Goal: Check status: Check status

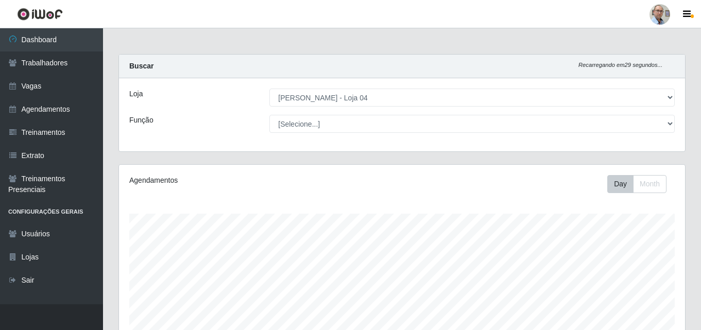
select select "251"
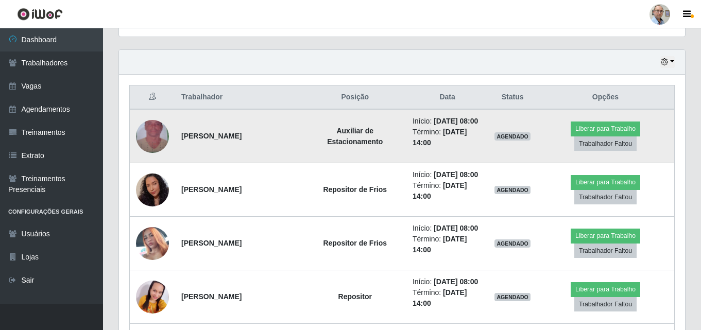
scroll to position [432, 0]
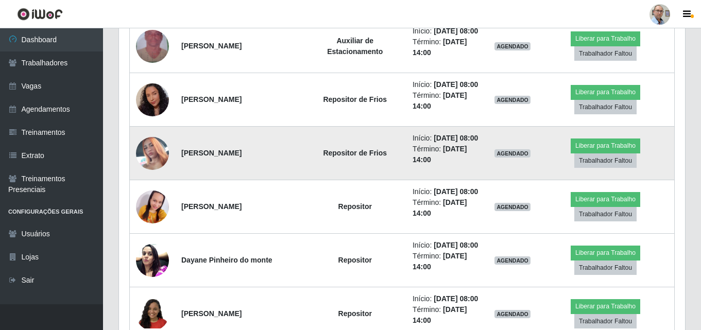
click at [141, 152] on img at bounding box center [152, 153] width 33 height 59
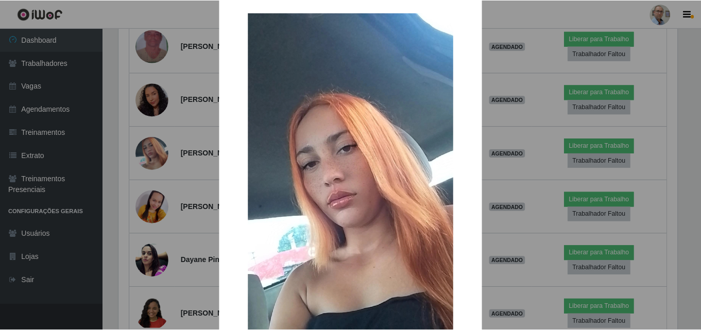
scroll to position [0, 0]
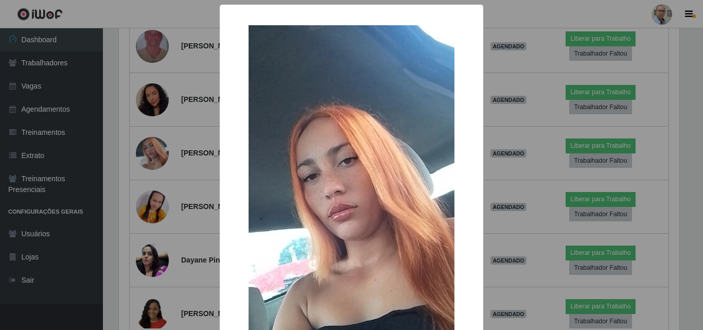
click at [191, 158] on div "× OK Cancel" at bounding box center [351, 165] width 703 height 330
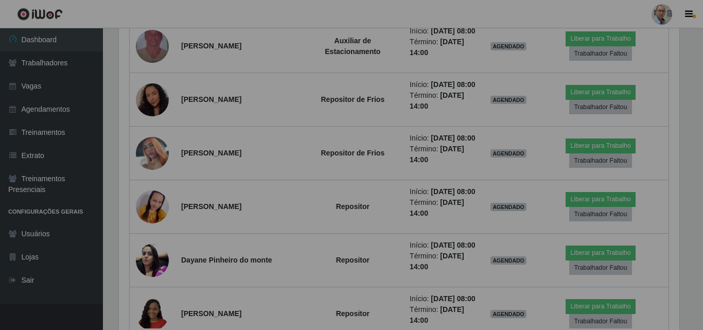
scroll to position [214, 566]
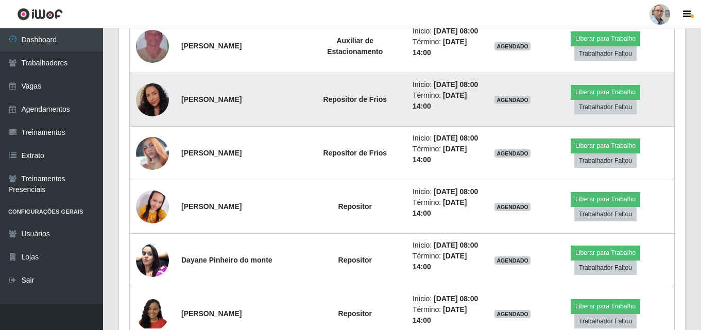
click at [148, 98] on img at bounding box center [152, 99] width 33 height 42
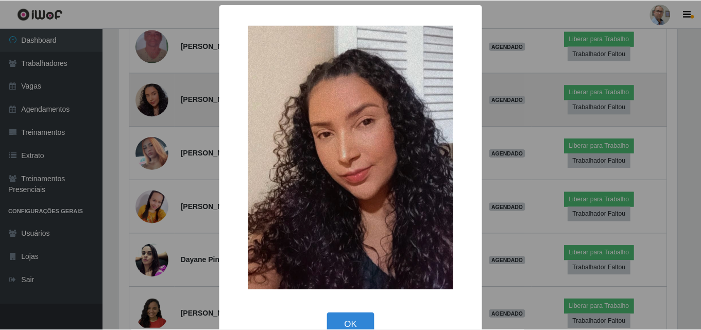
scroll to position [214, 561]
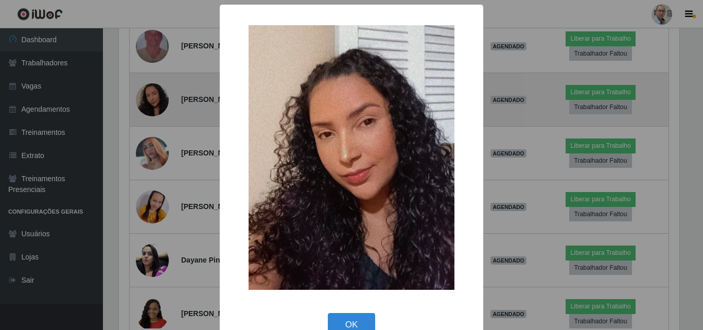
click at [148, 98] on div "× OK Cancel" at bounding box center [351, 165] width 703 height 330
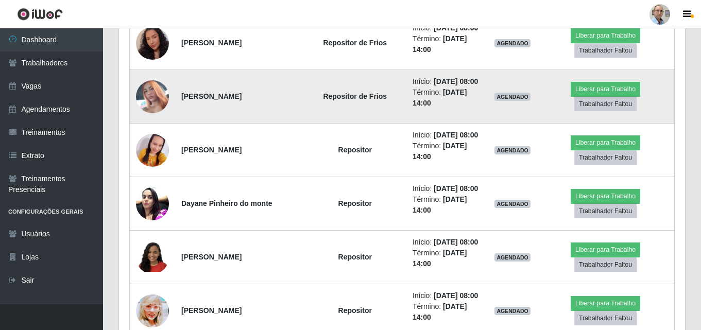
scroll to position [535, 0]
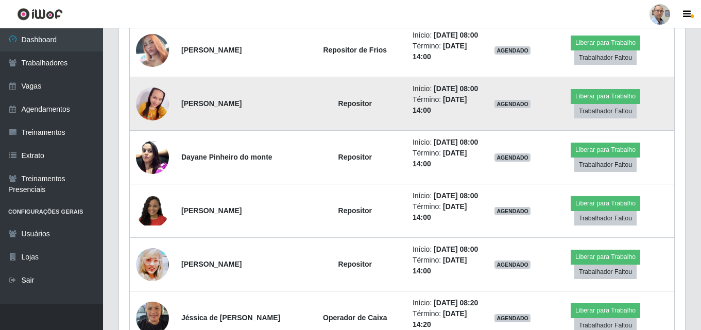
click at [158, 104] on img at bounding box center [152, 104] width 33 height 70
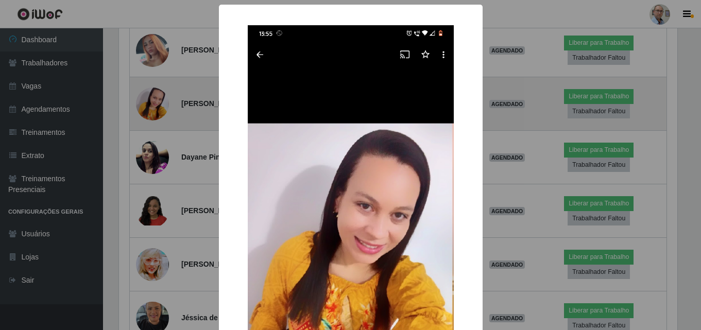
scroll to position [214, 561]
click at [158, 104] on div "× OK Cancel" at bounding box center [351, 165] width 703 height 330
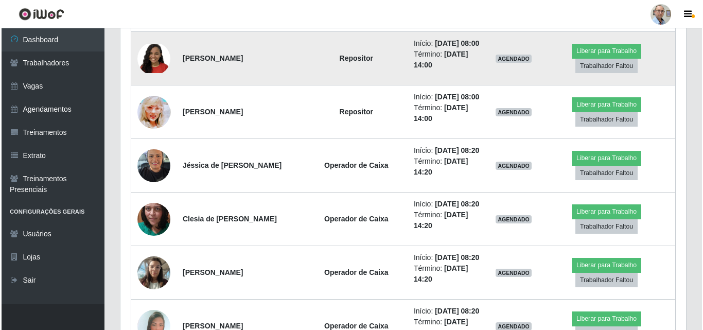
scroll to position [689, 0]
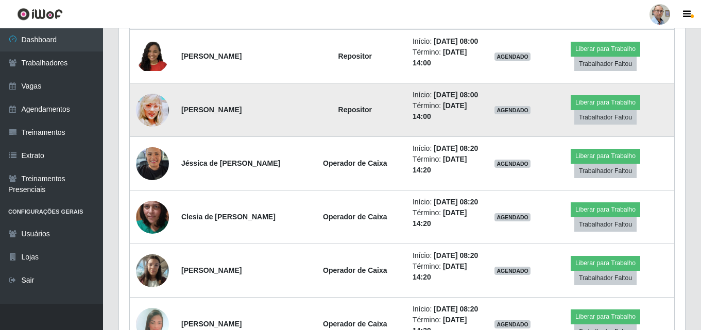
click at [151, 116] on img at bounding box center [152, 110] width 33 height 46
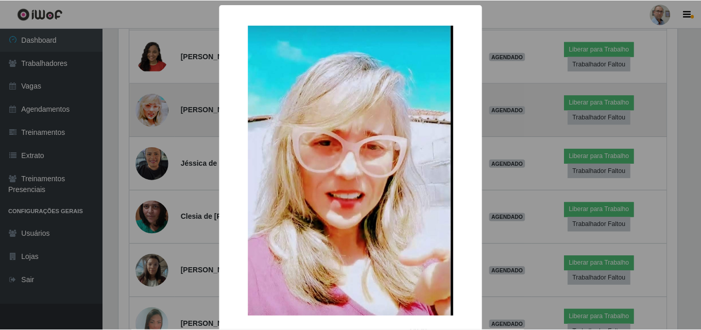
scroll to position [214, 561]
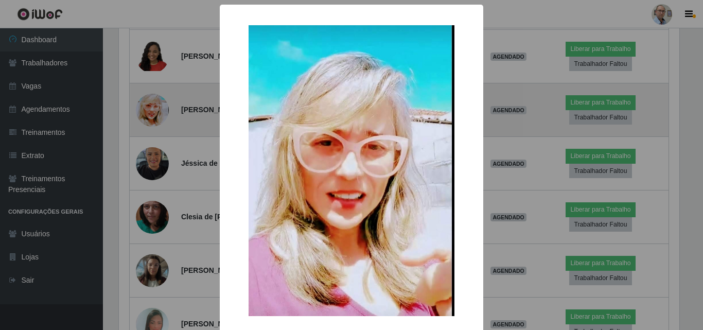
click at [151, 116] on div "× OK Cancel" at bounding box center [351, 165] width 703 height 330
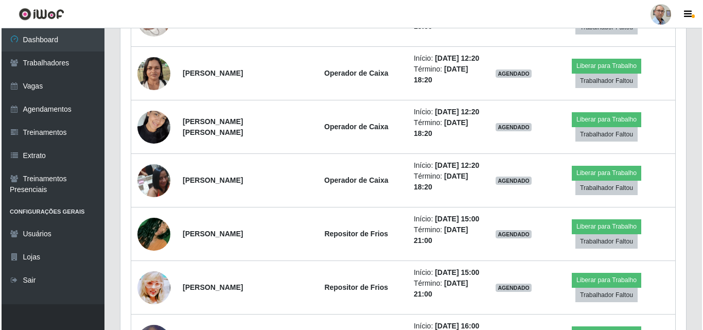
scroll to position [1101, 0]
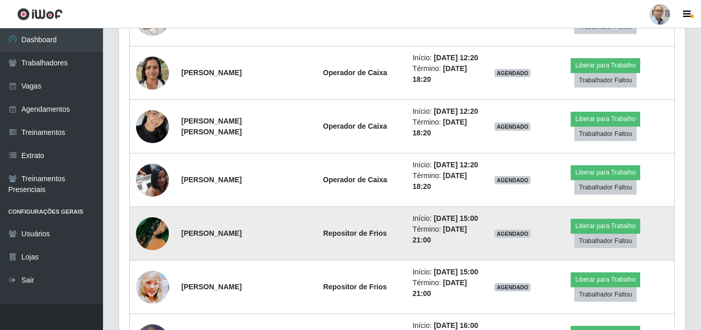
click at [151, 237] on img at bounding box center [152, 233] width 33 height 59
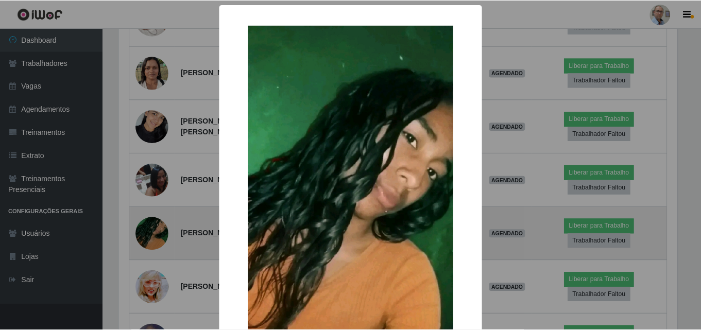
scroll to position [214, 561]
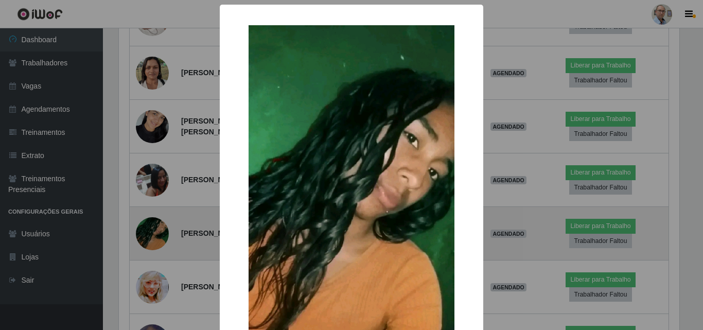
click at [151, 237] on div "× OK Cancel" at bounding box center [351, 165] width 703 height 330
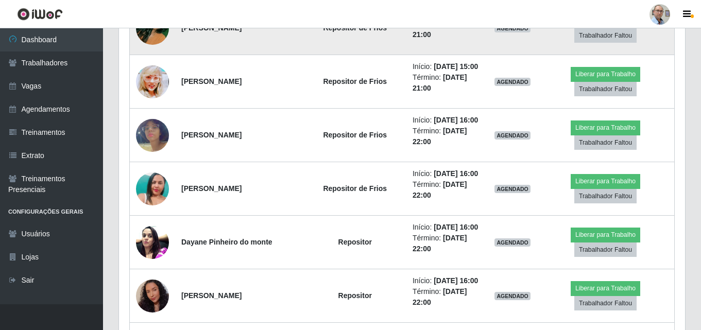
scroll to position [1307, 0]
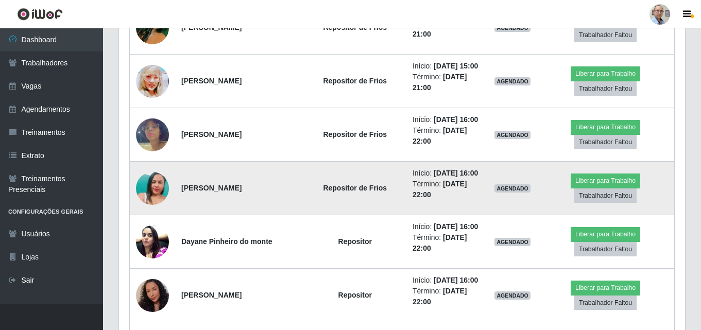
click at [154, 188] on img at bounding box center [152, 188] width 33 height 59
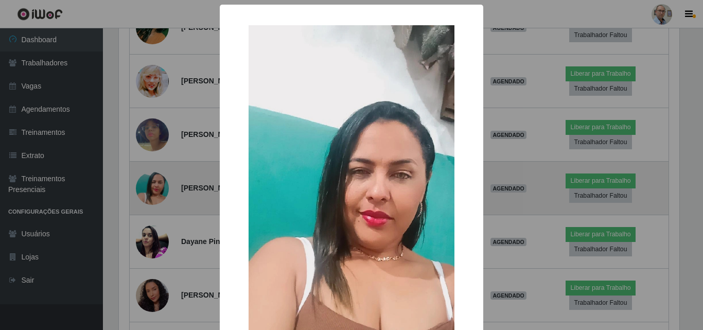
click at [154, 188] on div "× OK Cancel" at bounding box center [351, 165] width 703 height 330
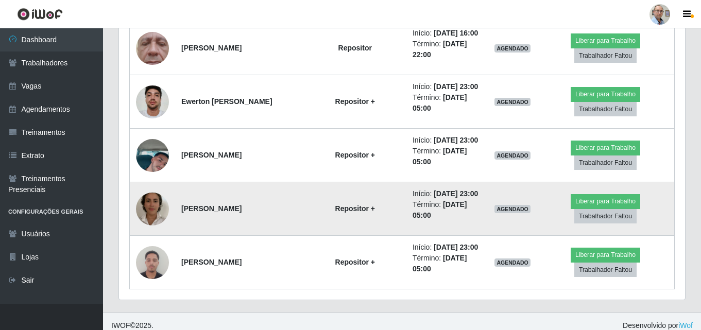
scroll to position [1670, 0]
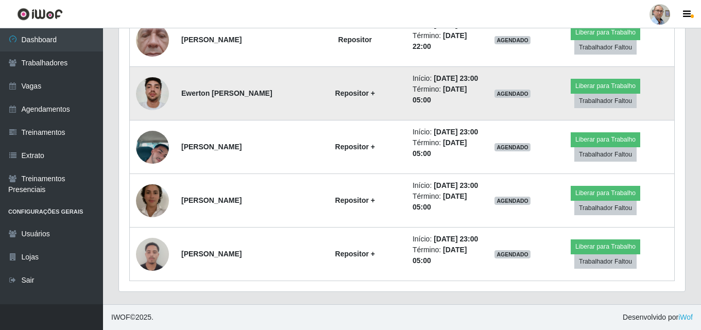
click at [151, 93] on img at bounding box center [152, 94] width 33 height 44
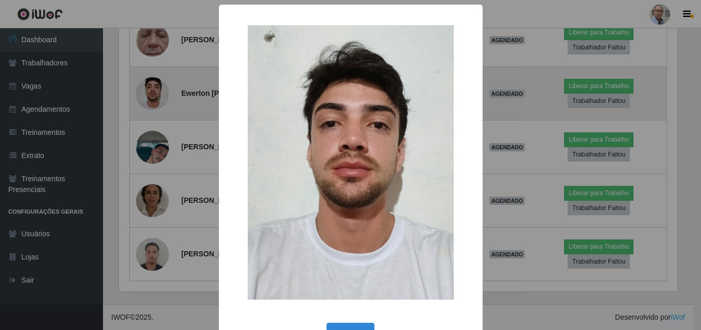
scroll to position [214, 561]
click at [151, 93] on div "× OK Cancel" at bounding box center [351, 165] width 703 height 330
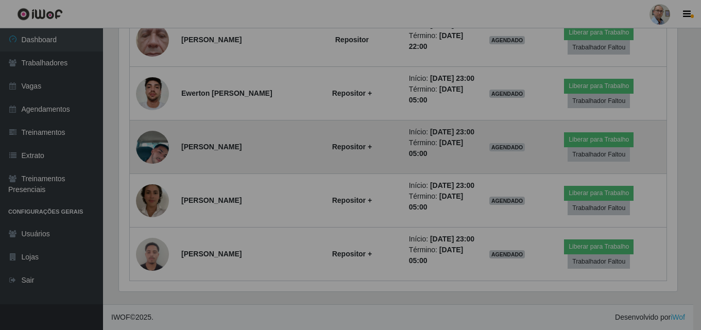
scroll to position [214, 566]
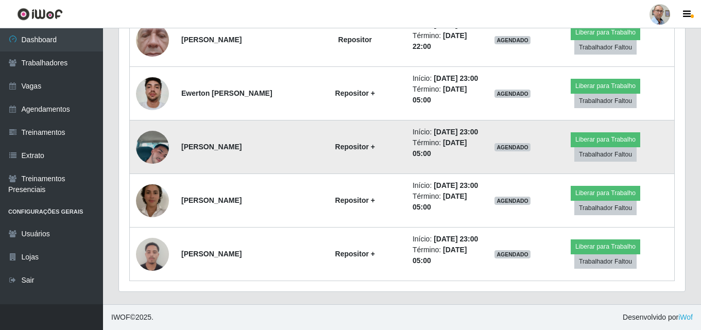
click at [150, 150] on img at bounding box center [152, 147] width 33 height 59
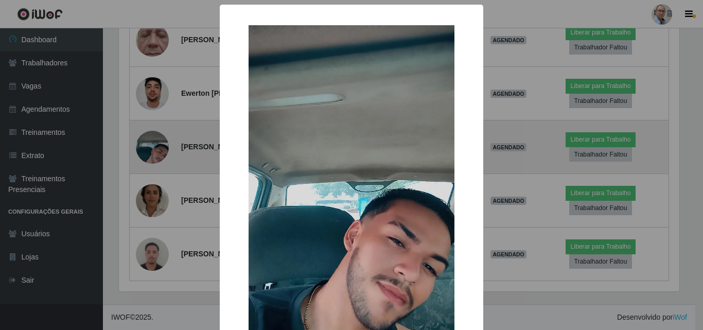
click at [150, 150] on div "× OK Cancel" at bounding box center [351, 165] width 703 height 330
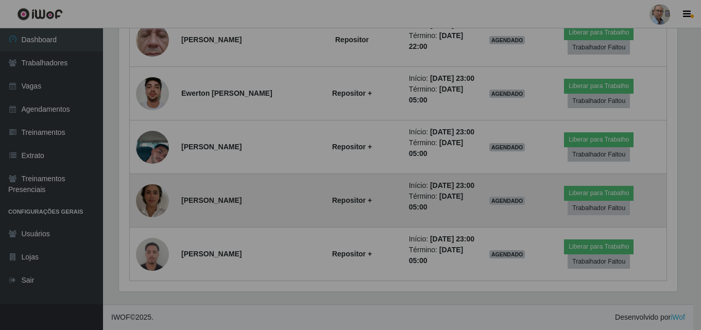
scroll to position [214, 566]
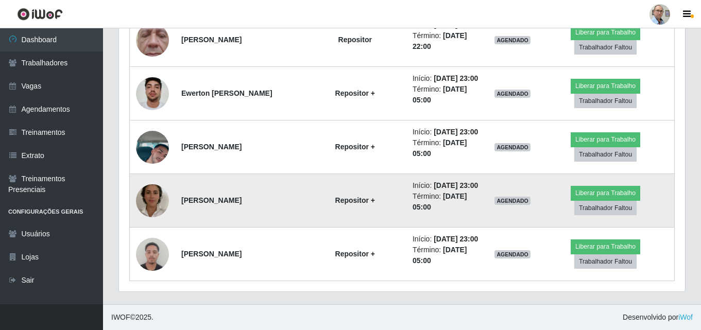
click at [146, 197] on img at bounding box center [152, 200] width 33 height 59
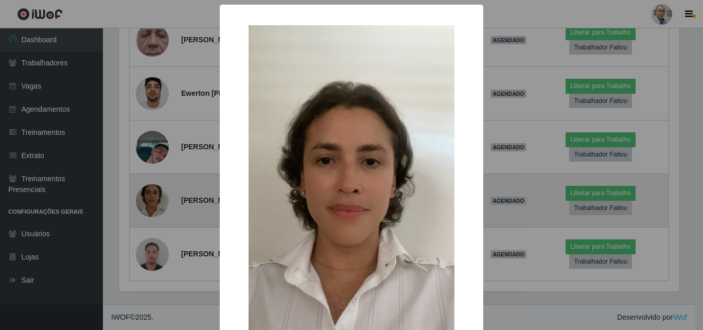
click at [146, 197] on div "× OK Cancel" at bounding box center [351, 165] width 703 height 330
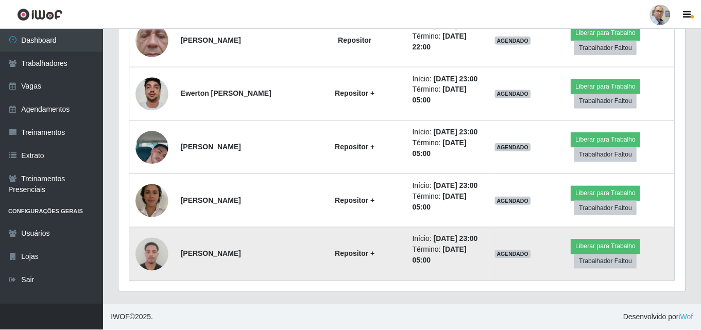
scroll to position [214, 566]
click at [152, 252] on img at bounding box center [152, 254] width 33 height 44
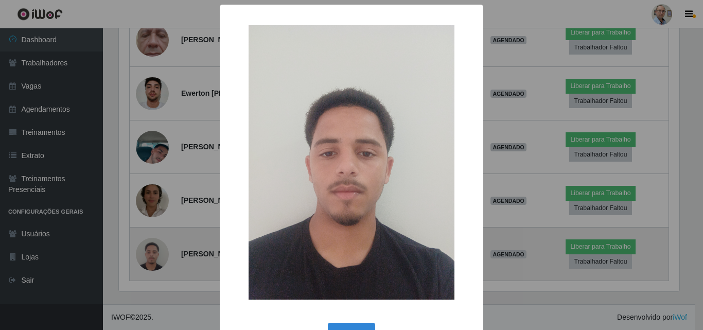
click at [152, 252] on div "× OK Cancel" at bounding box center [351, 165] width 703 height 330
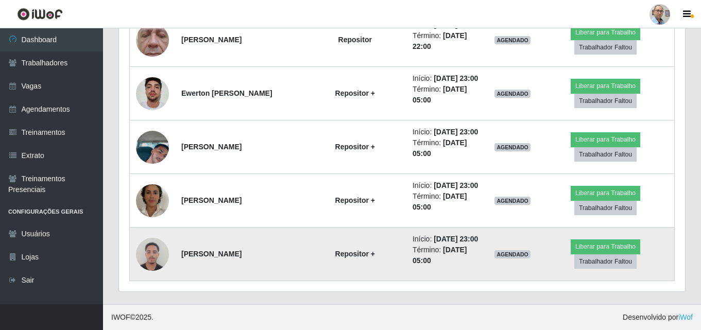
scroll to position [214, 566]
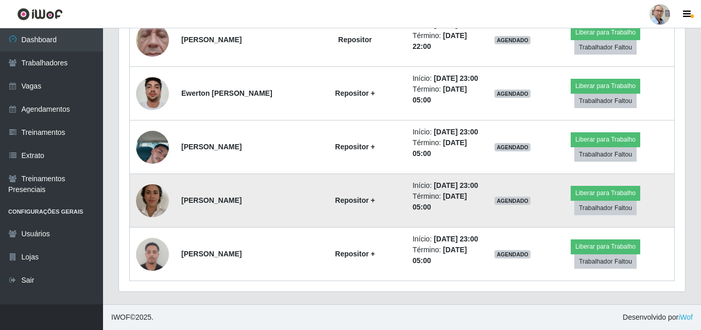
click at [152, 200] on img at bounding box center [152, 200] width 33 height 59
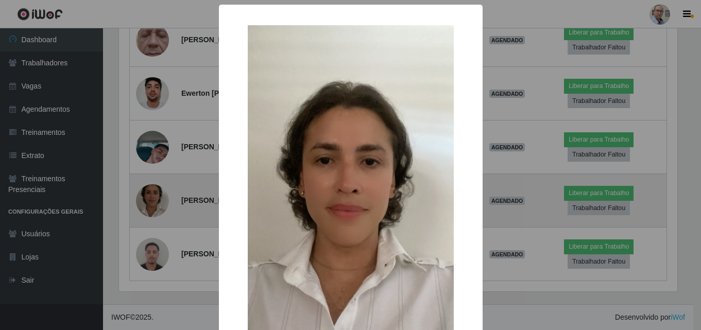
scroll to position [0, 0]
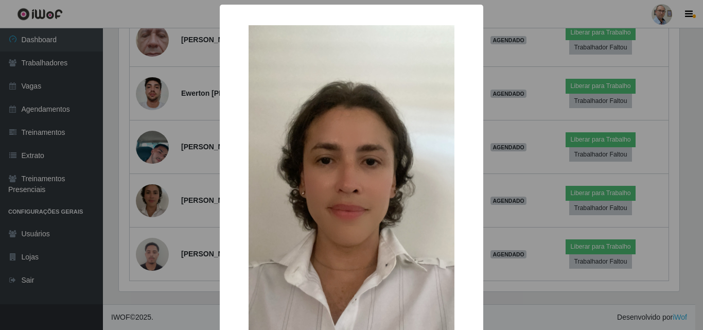
click at [151, 200] on div "× OK Cancel" at bounding box center [351, 165] width 703 height 330
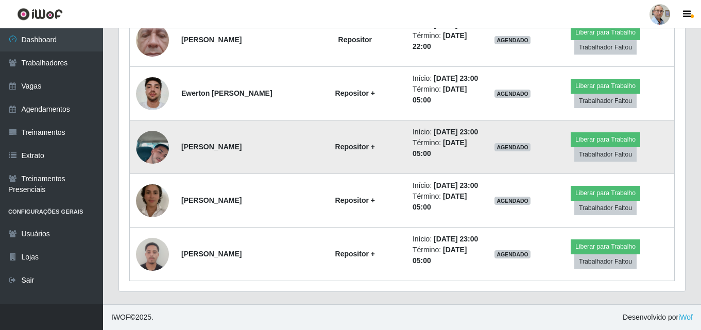
click at [157, 145] on img at bounding box center [152, 147] width 33 height 59
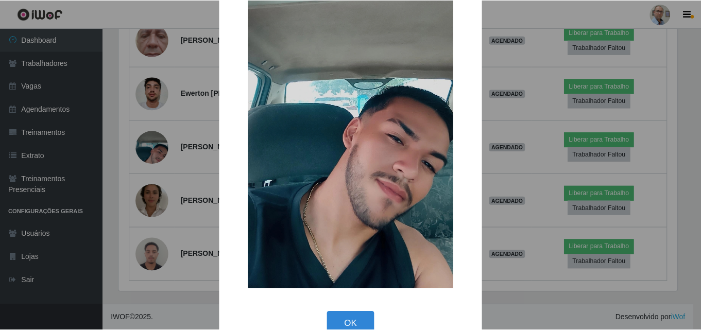
scroll to position [126, 0]
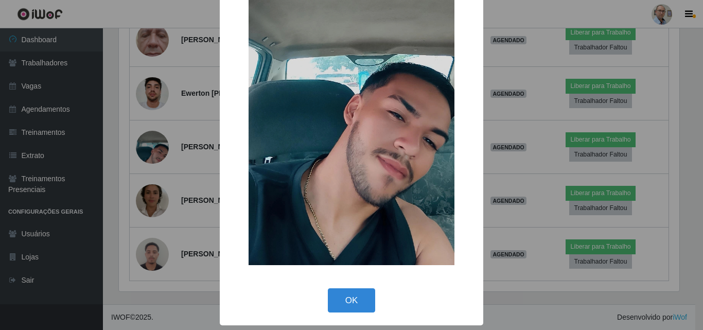
click at [165, 197] on div "× OK Cancel" at bounding box center [351, 165] width 703 height 330
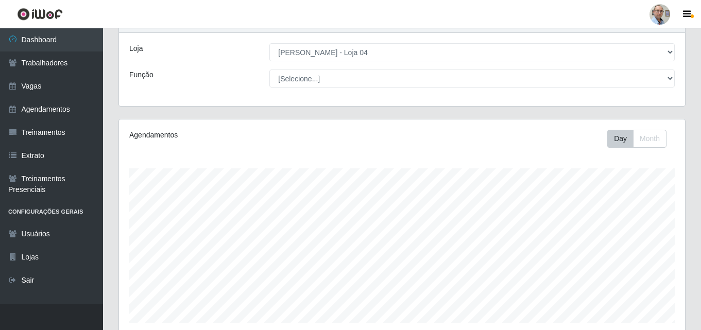
scroll to position [0, 0]
